Goal: Transaction & Acquisition: Purchase product/service

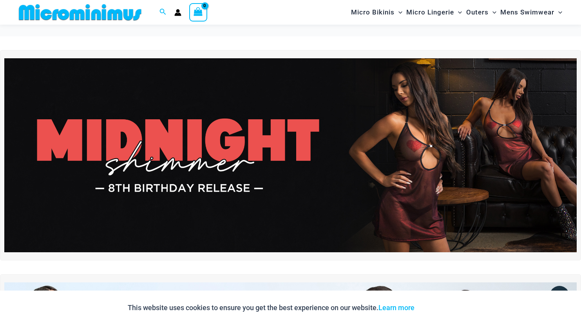
type input "**********"
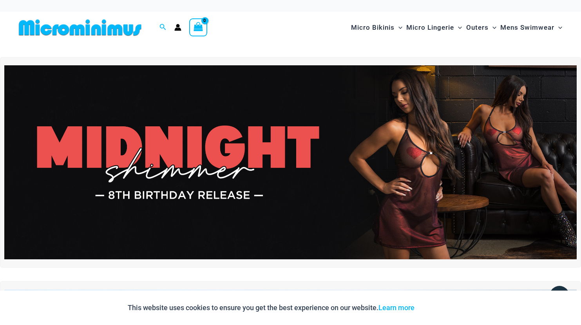
click at [333, 107] on img at bounding box center [290, 162] width 572 height 195
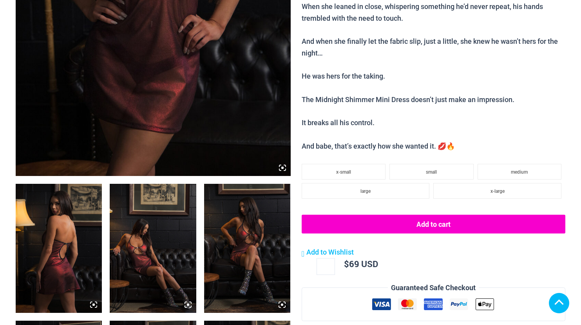
scroll to position [470, 0]
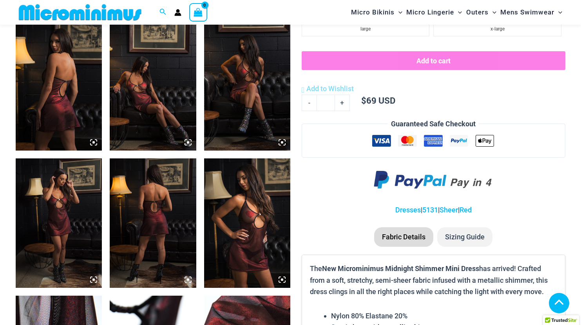
type input "**********"
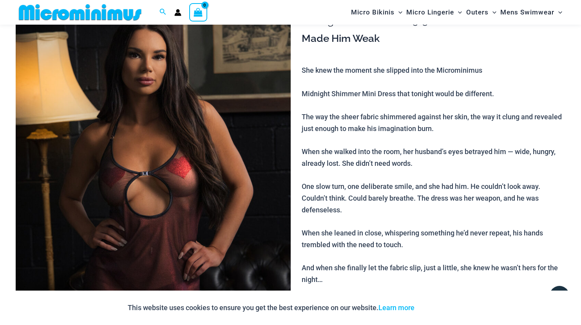
scroll to position [71, 0]
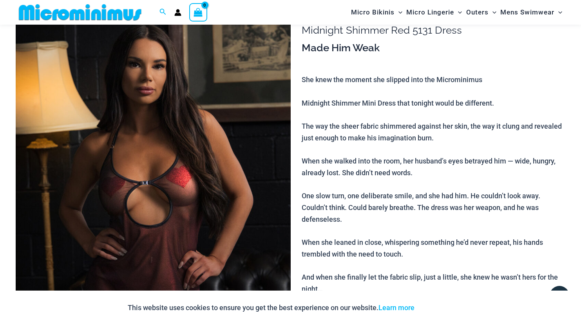
click at [201, 181] on img at bounding box center [153, 206] width 275 height 412
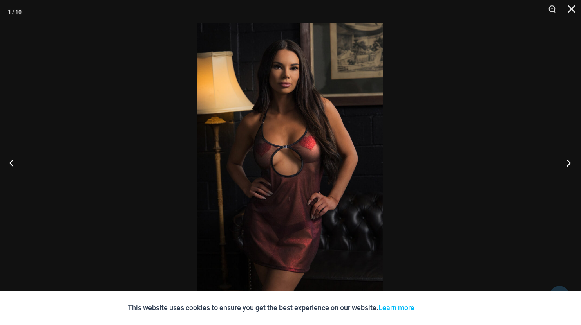
click at [567, 166] on button "Next" at bounding box center [565, 162] width 29 height 39
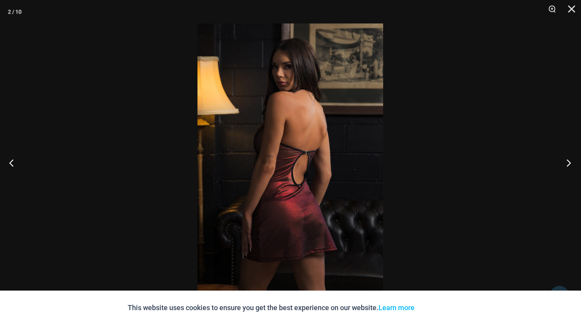
click at [567, 166] on button "Next" at bounding box center [565, 162] width 29 height 39
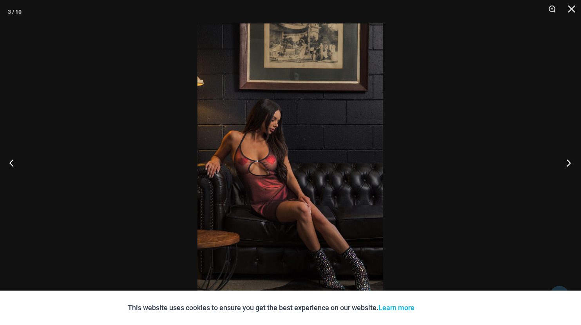
click at [567, 166] on button "Next" at bounding box center [565, 162] width 29 height 39
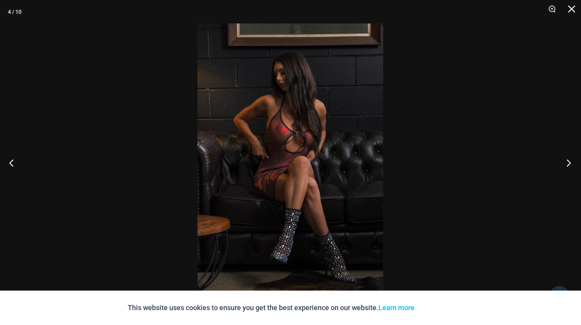
click at [567, 166] on button "Next" at bounding box center [565, 162] width 29 height 39
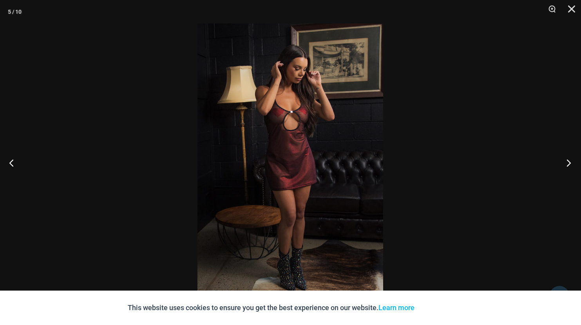
click at [567, 166] on button "Next" at bounding box center [565, 162] width 29 height 39
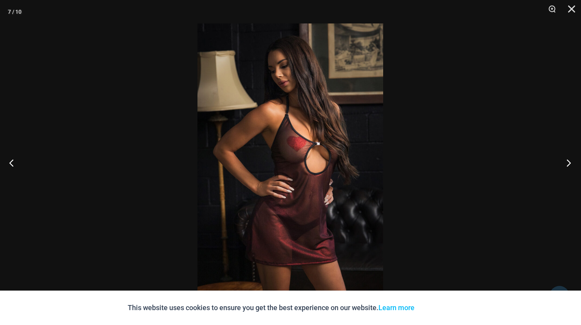
click at [567, 166] on button "Next" at bounding box center [565, 162] width 29 height 39
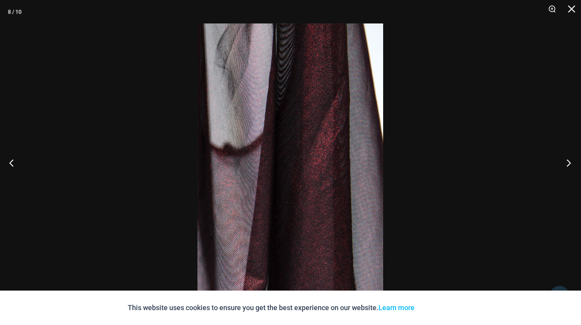
click at [567, 166] on button "Next" at bounding box center [565, 162] width 29 height 39
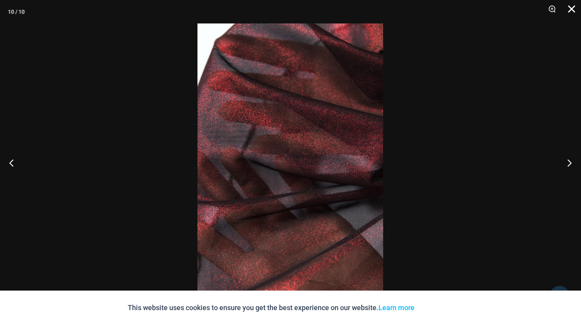
click at [577, 12] on button "Close" at bounding box center [569, 11] width 20 height 23
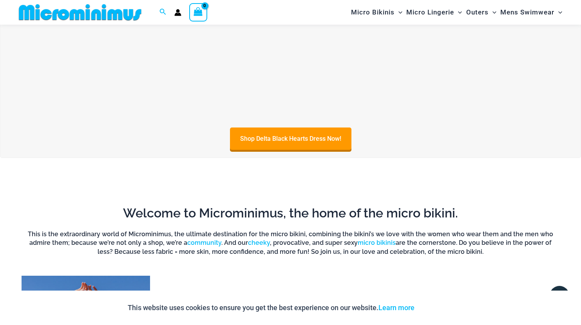
scroll to position [306, 0]
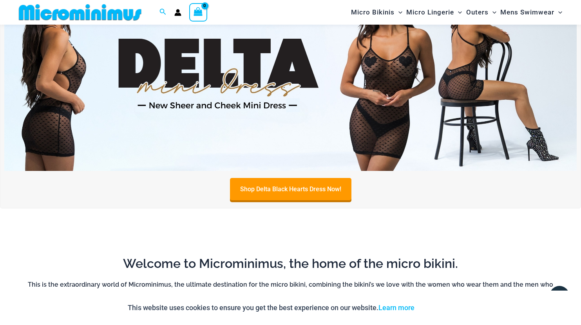
click at [420, 89] on img at bounding box center [290, 74] width 572 height 195
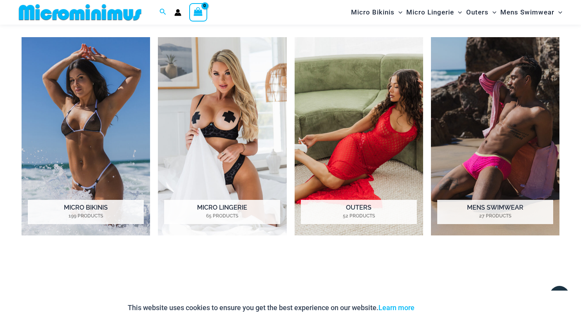
scroll to position [580, 0]
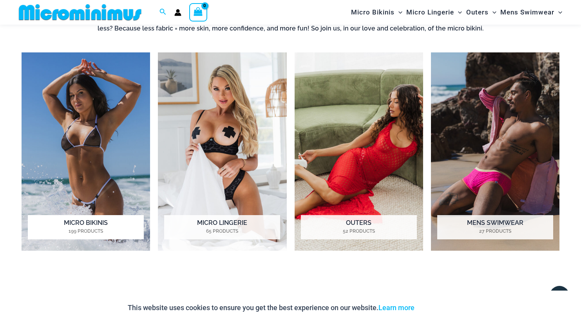
click at [106, 145] on img "Visit product category Micro Bikinis" at bounding box center [86, 151] width 128 height 199
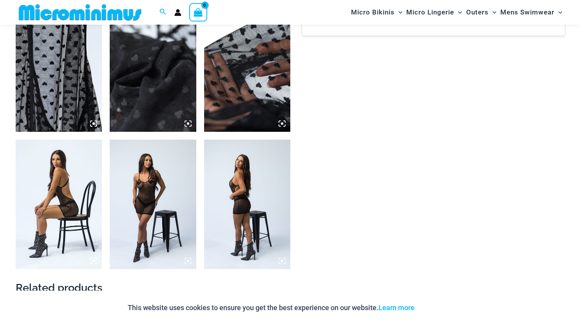
scroll to position [737, 0]
